Goal: Navigation & Orientation: Find specific page/section

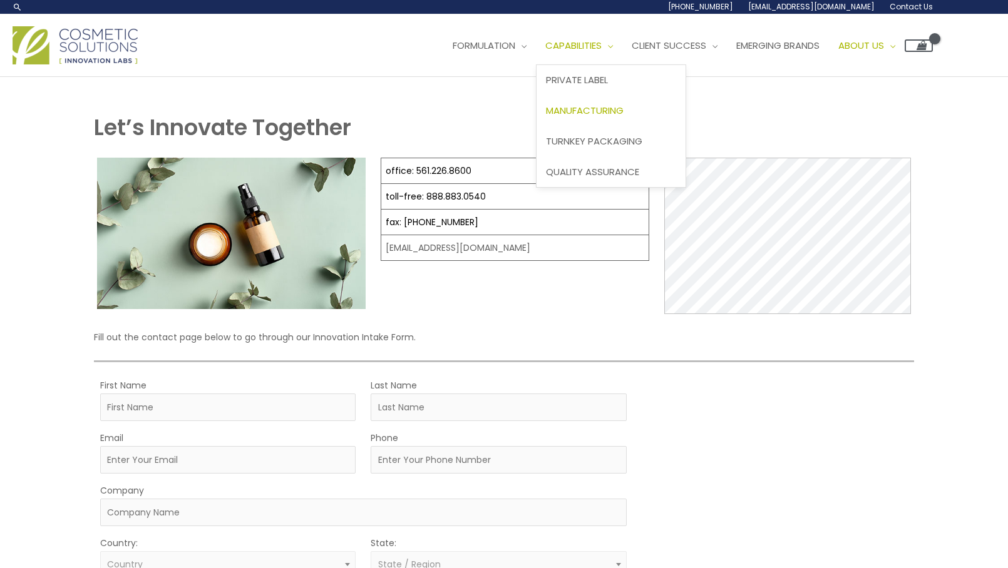
click at [546, 117] on span "Manufacturing" at bounding box center [585, 110] width 78 height 13
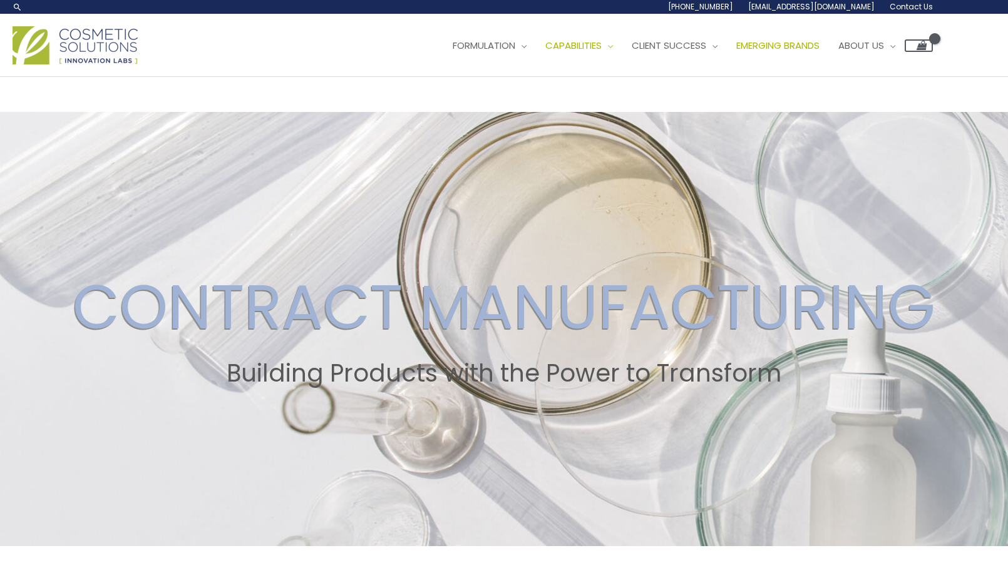
click at [727, 64] on link "Emerging Brands" at bounding box center [778, 46] width 102 height 38
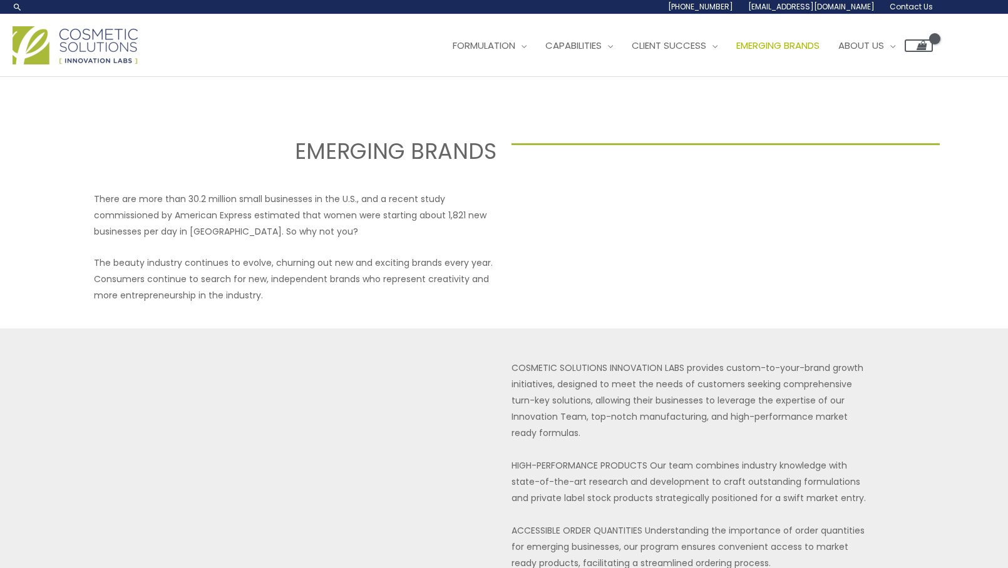
click at [736, 52] on span "Emerging Brands" at bounding box center [777, 45] width 83 height 13
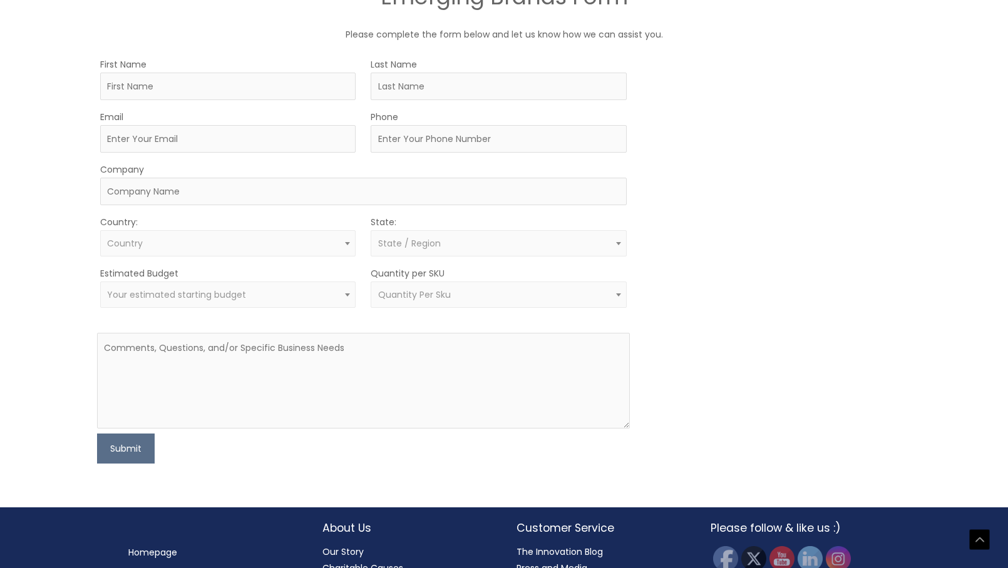
scroll to position [1050, 0]
